Goal: Task Accomplishment & Management: Use online tool/utility

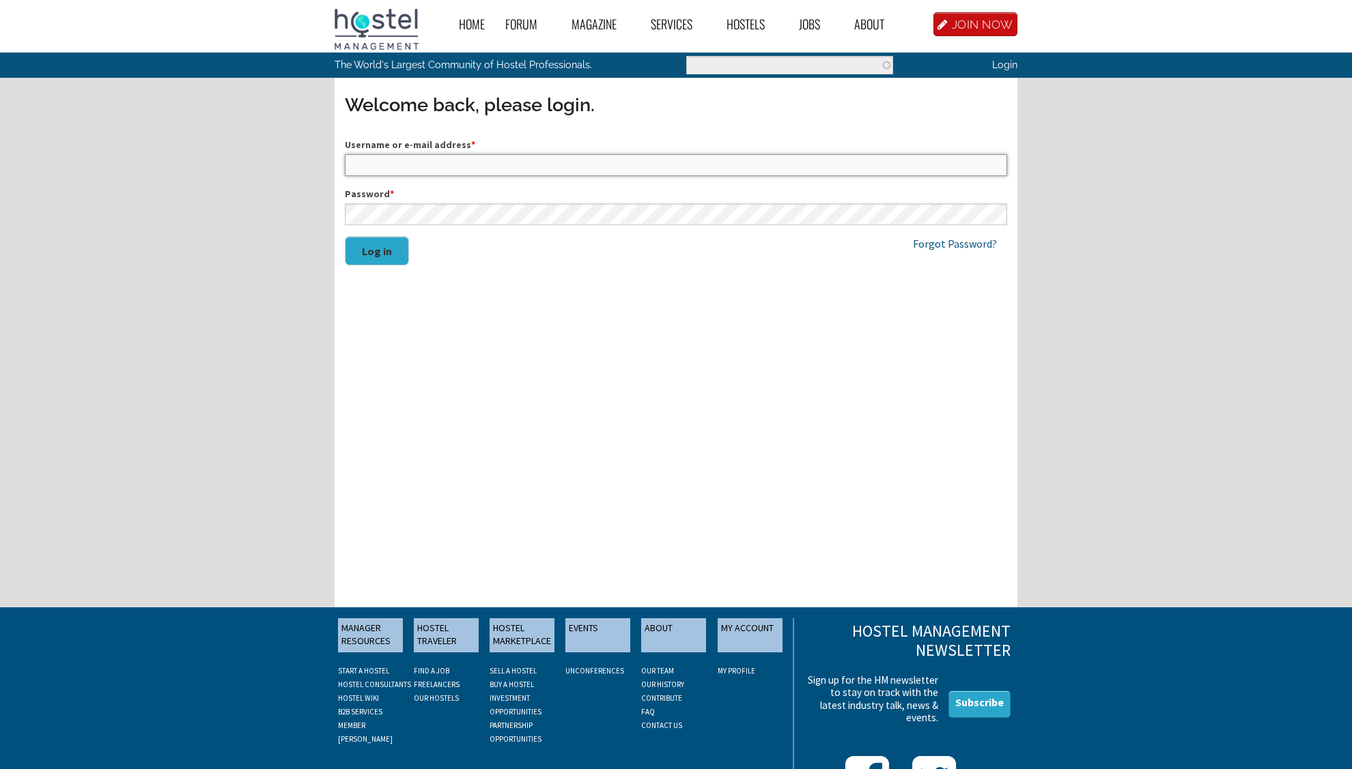
click at [398, 167] on input "Username or e-mail address *" at bounding box center [676, 165] width 662 height 22
click at [401, 167] on input "Username or e-mail address *" at bounding box center [676, 165] width 662 height 22
drag, startPoint x: 411, startPoint y: 166, endPoint x: 335, endPoint y: 164, distance: 76.5
click at [345, 164] on input "hostelarabas" at bounding box center [676, 165] width 662 height 22
click at [416, 176] on input "hostelarabas" at bounding box center [676, 165] width 662 height 22
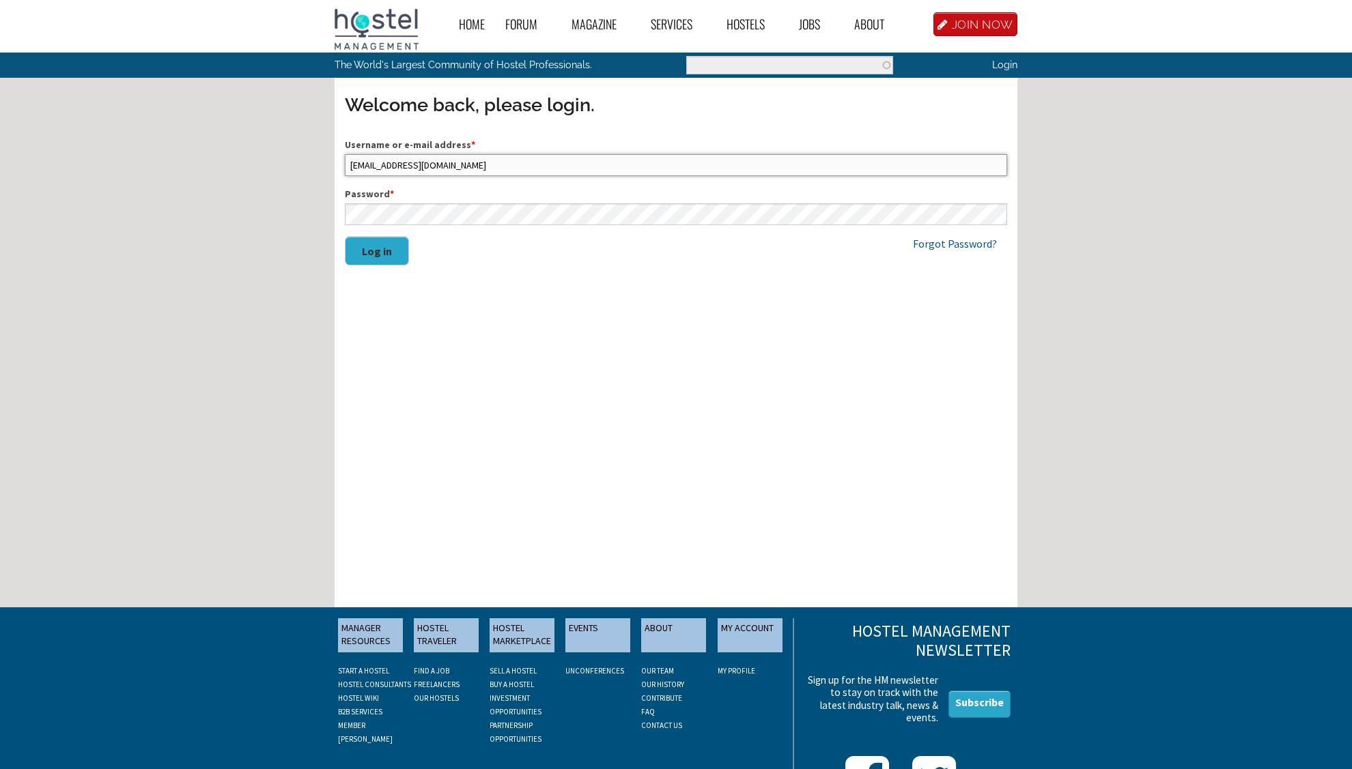
type input "hostelarabas@gmail.com"
click at [345, 236] on button "Log in" at bounding box center [377, 250] width 64 height 29
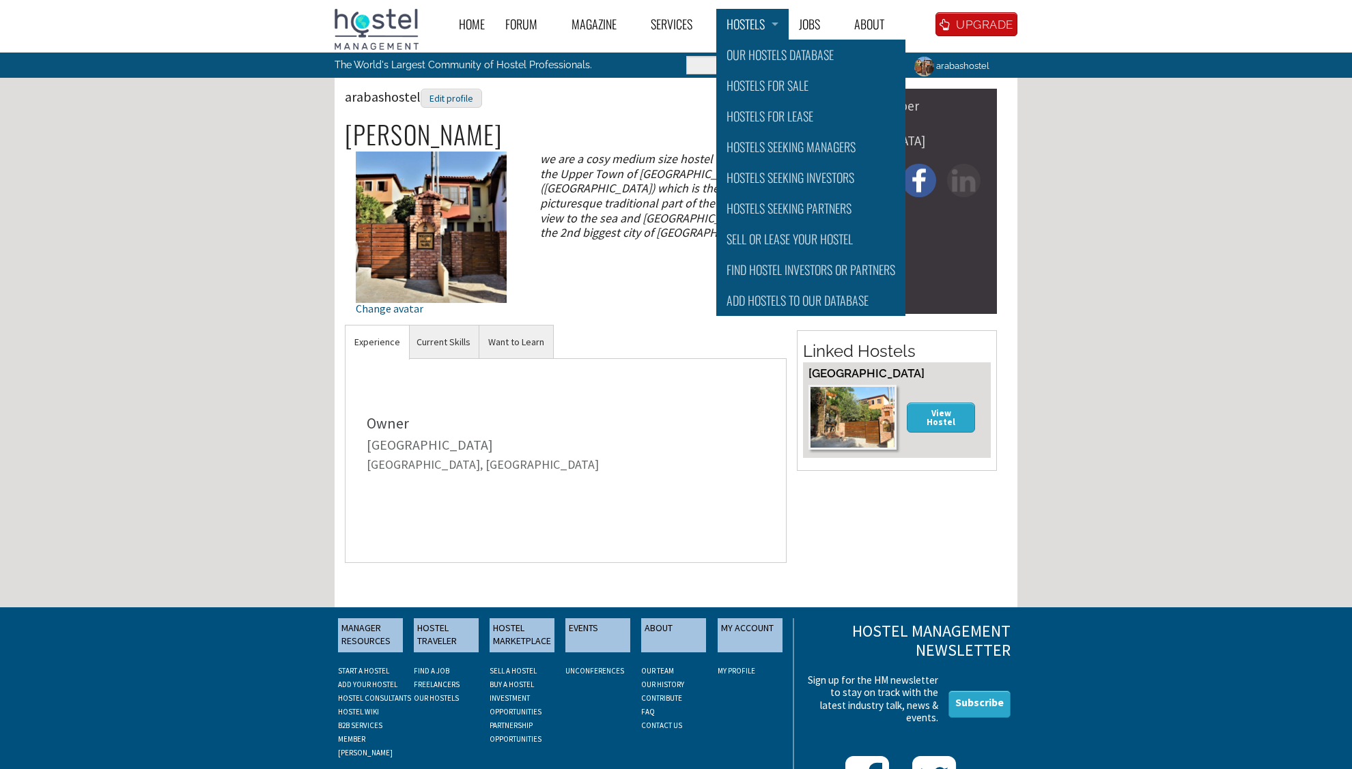
click at [753, 30] on link "Hostels" at bounding box center [752, 24] width 72 height 31
click at [806, 23] on link "Jobs" at bounding box center [816, 24] width 55 height 31
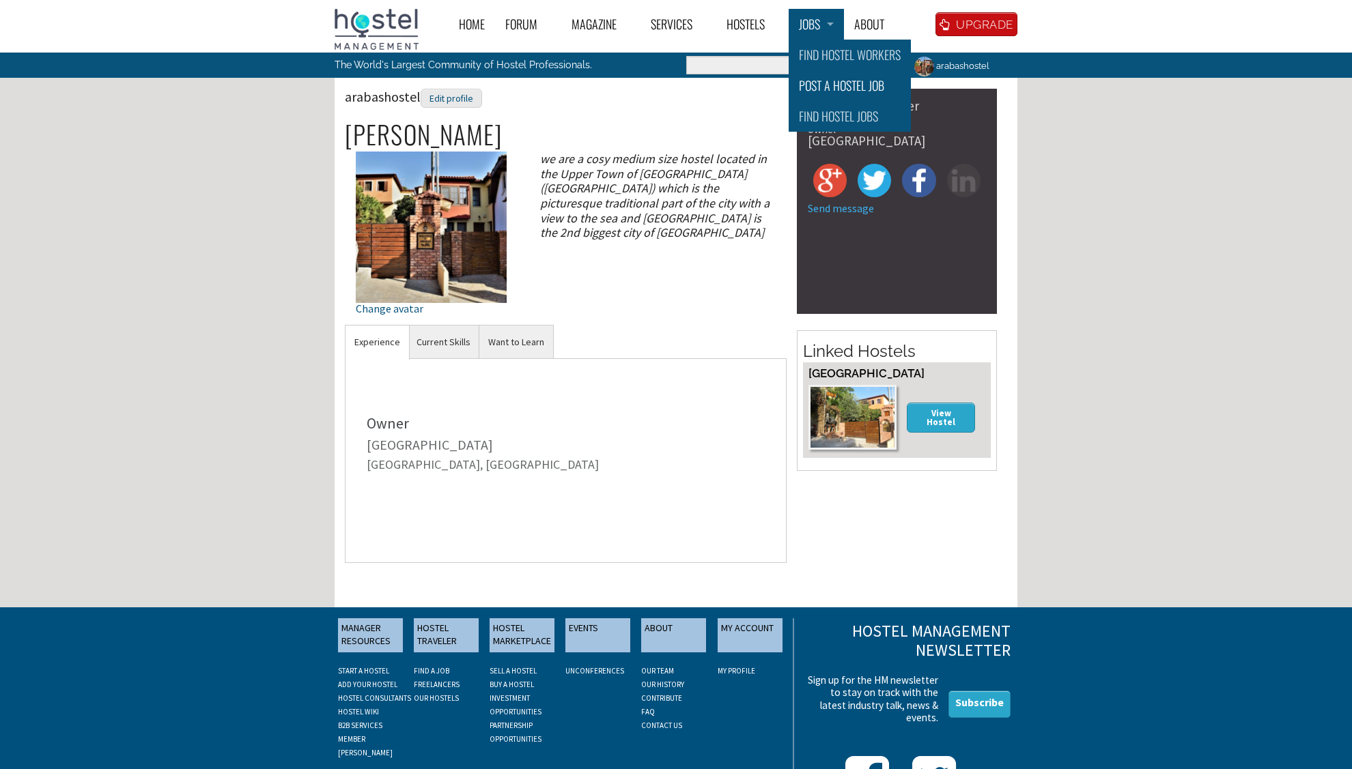
click at [858, 89] on link "Post a Hostel Job" at bounding box center [850, 85] width 122 height 31
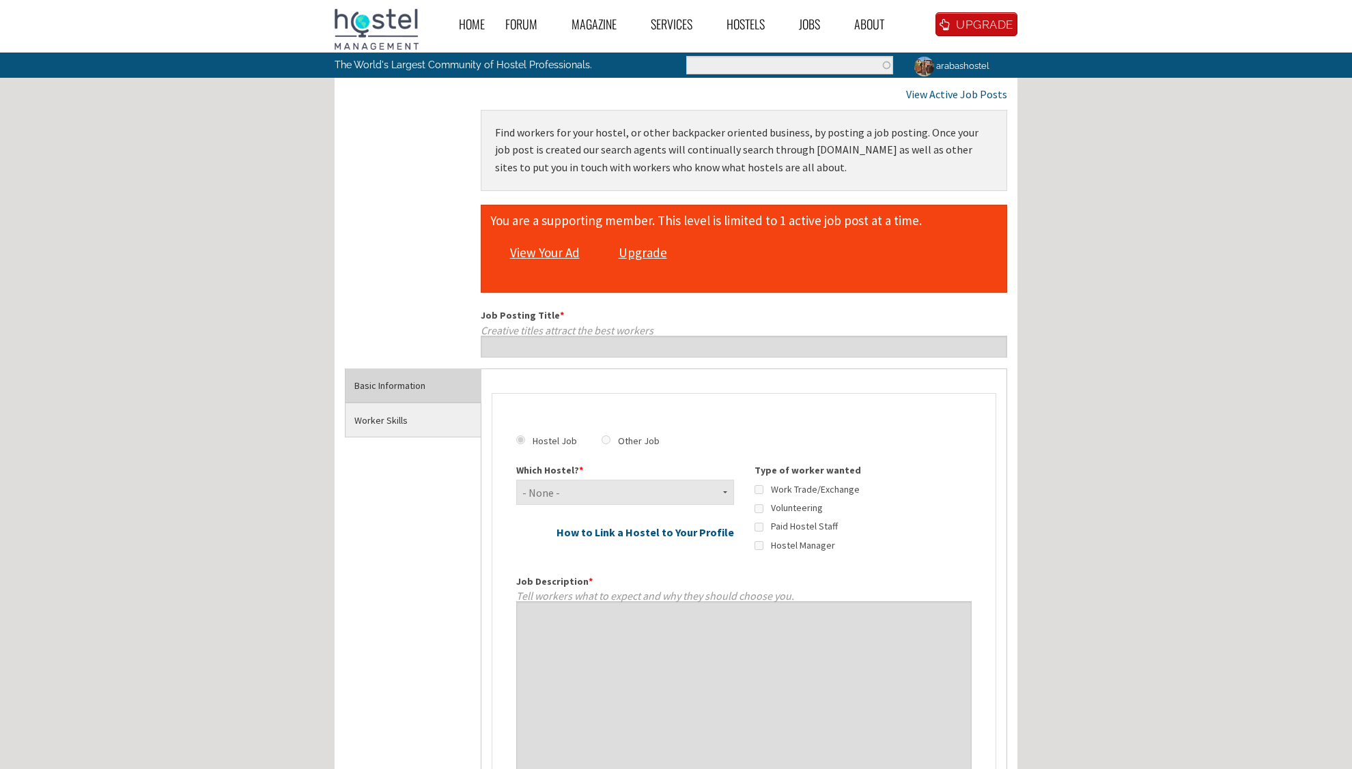
click at [550, 255] on link "View Your Ad" at bounding box center [544, 253] width 83 height 26
